Goal: Find contact information: Find contact information

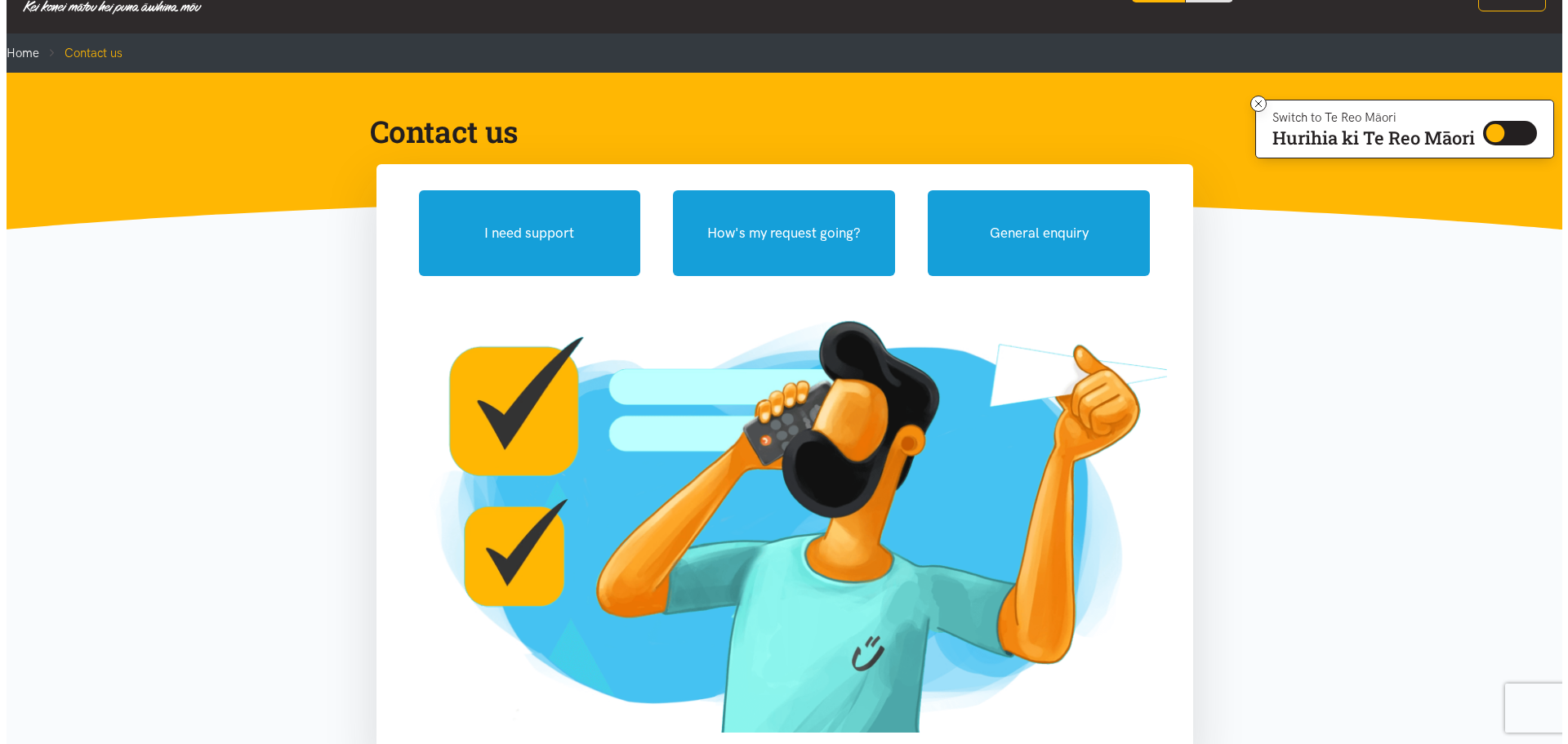
scroll to position [15, 0]
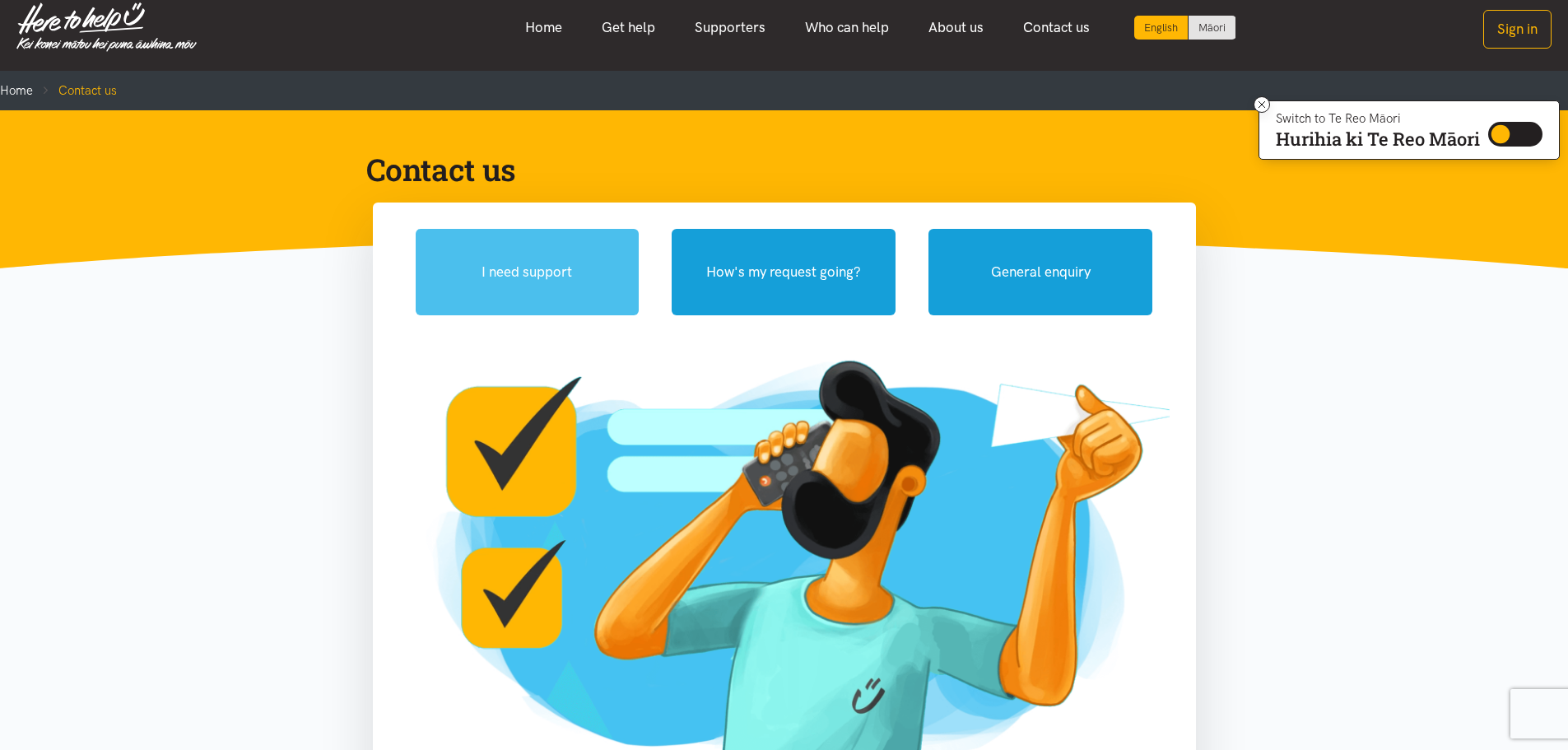
click at [534, 267] on button "I need support" at bounding box center [528, 272] width 224 height 87
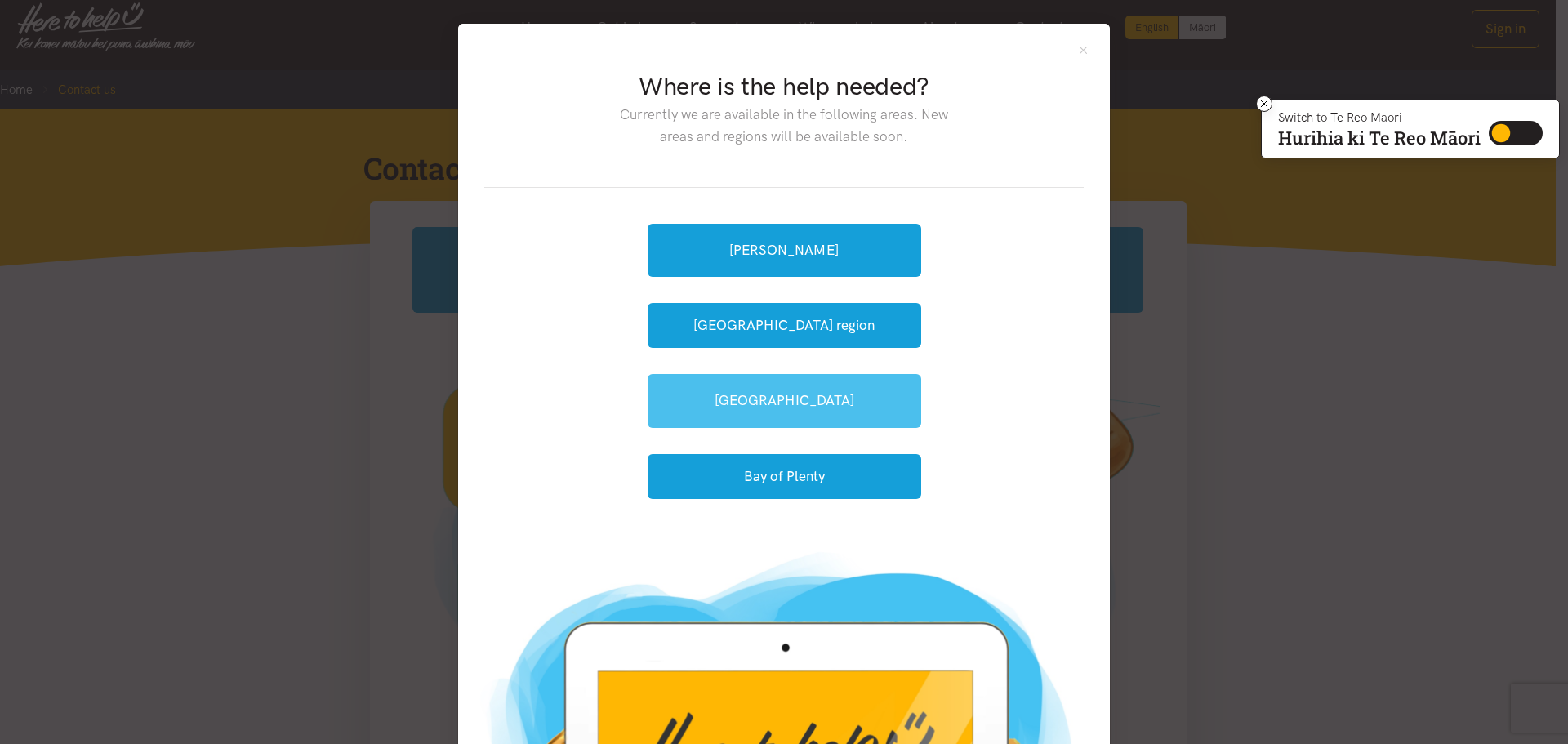
click at [785, 403] on link "[GEOGRAPHIC_DATA]" at bounding box center [784, 400] width 274 height 53
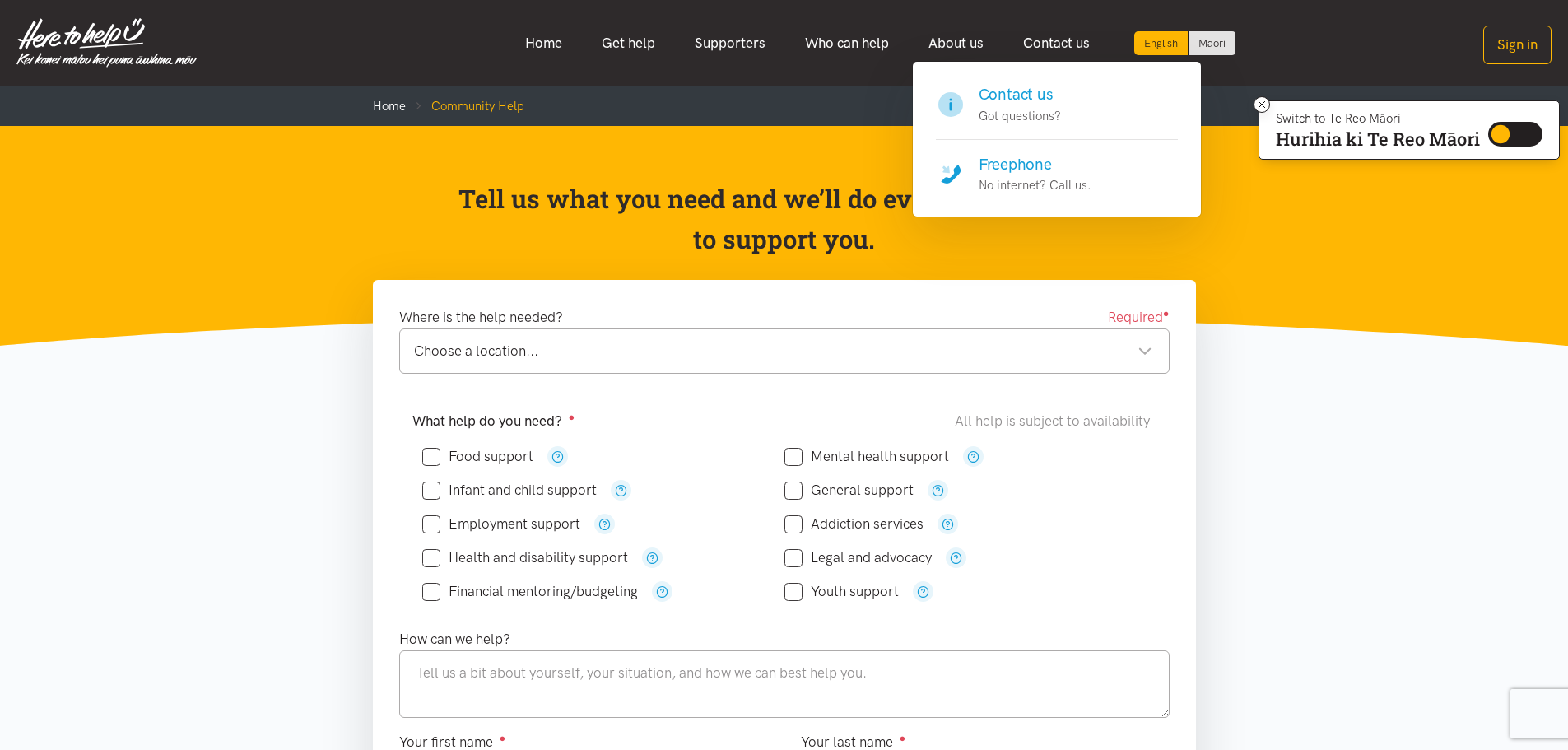
click at [1054, 167] on h4 "Freephone" at bounding box center [1035, 165] width 113 height 23
